Goal: Check status: Check status

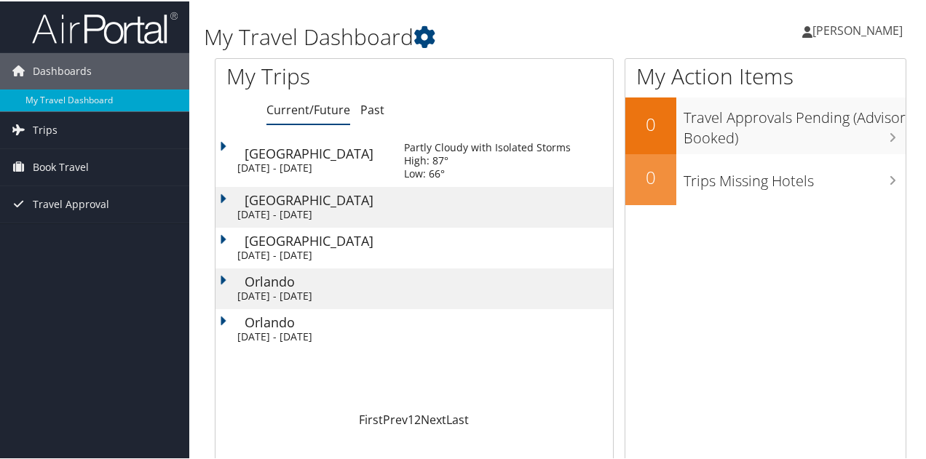
click at [354, 179] on td "Birmingham Wed 1 Oct 2025 - Wed 1 Oct 2025" at bounding box center [302, 159] width 174 height 52
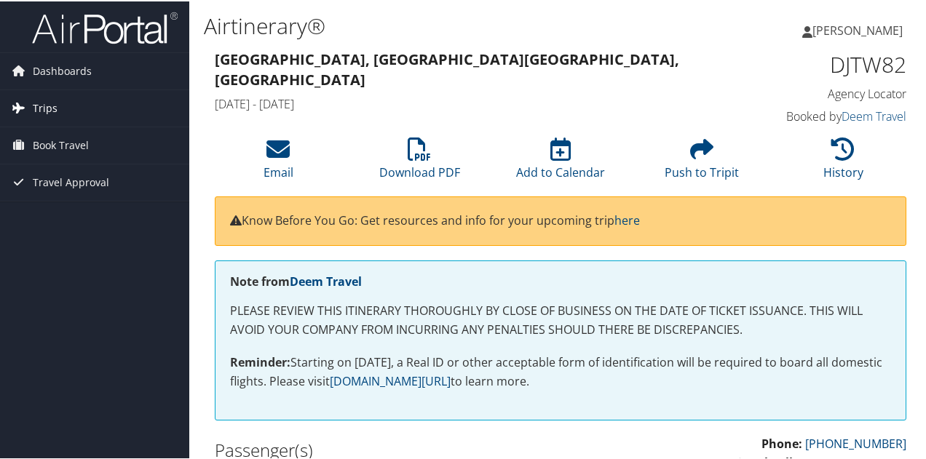
click at [40, 97] on span "Trips" at bounding box center [45, 107] width 25 height 36
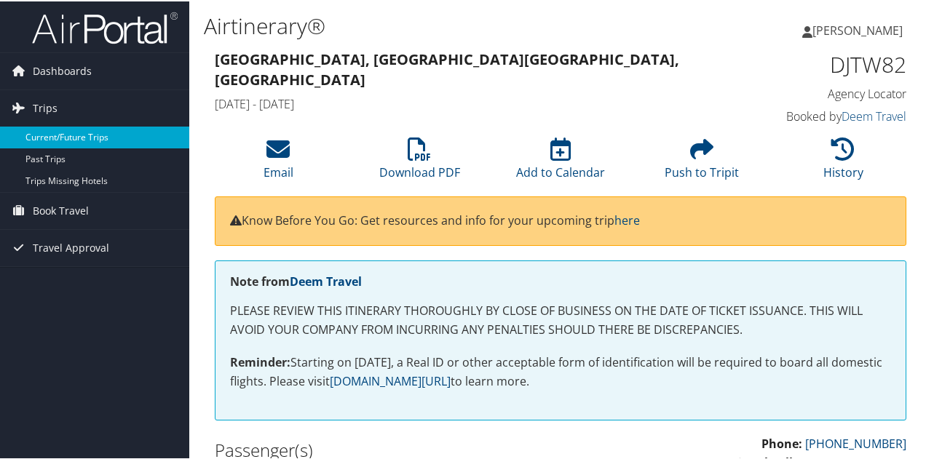
click at [58, 135] on link "Current/Future Trips" at bounding box center [94, 136] width 189 height 22
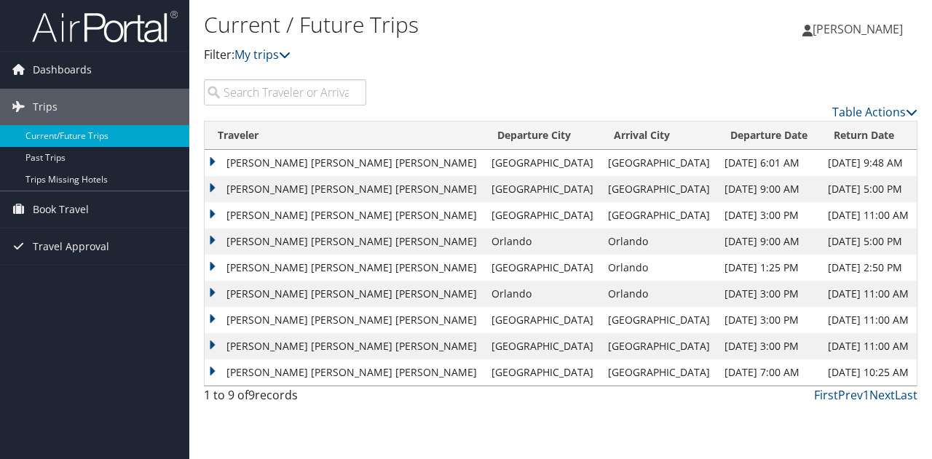
click at [272, 190] on td "[PERSON_NAME] [PERSON_NAME] [PERSON_NAME]" at bounding box center [345, 189] width 280 height 26
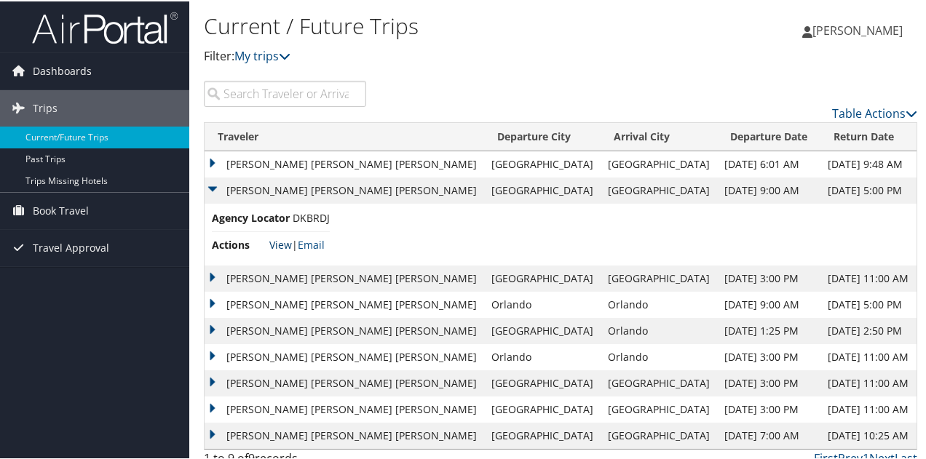
click at [281, 243] on link "View" at bounding box center [280, 244] width 23 height 14
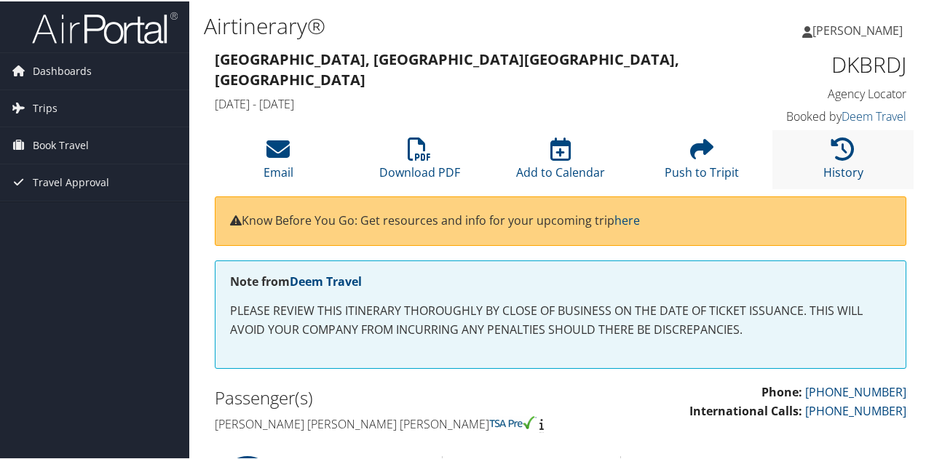
click at [899, 139] on li "History" at bounding box center [842, 158] width 141 height 59
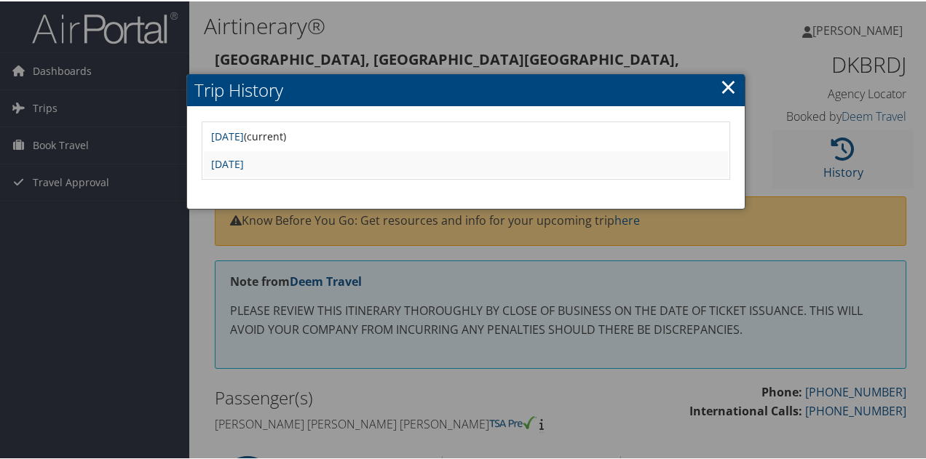
scroll to position [29, 0]
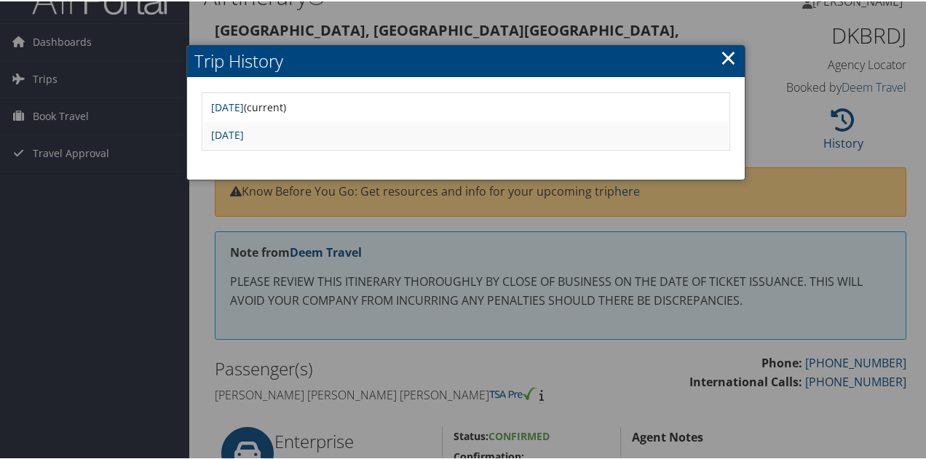
click at [720, 47] on link "×" at bounding box center [728, 55] width 17 height 29
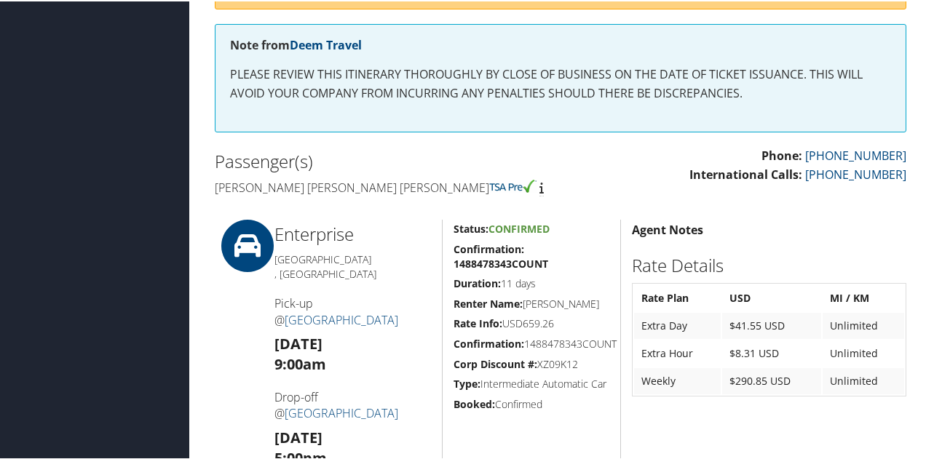
scroll to position [233, 0]
